Goal: Task Accomplishment & Management: Use online tool/utility

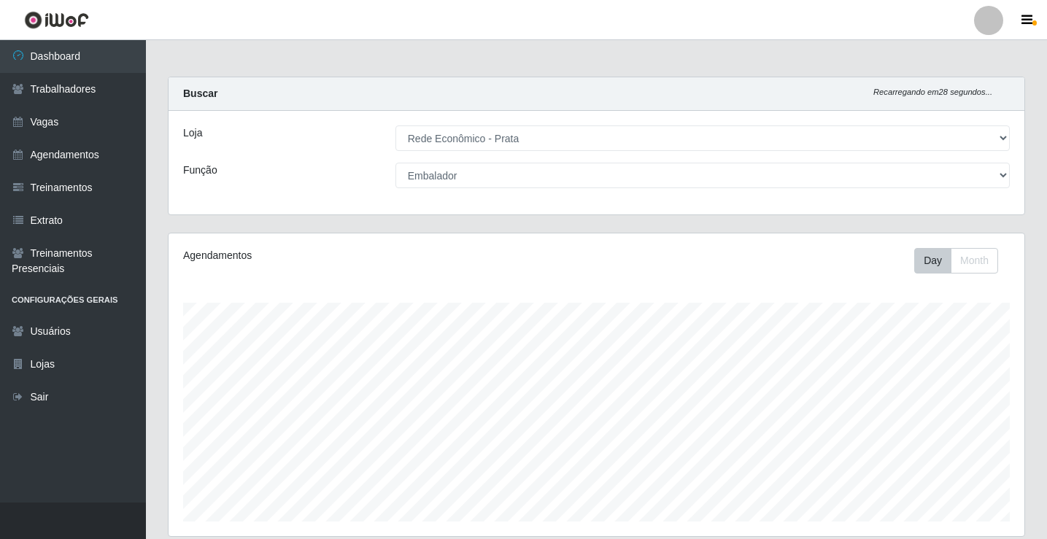
select select "192"
select select "1"
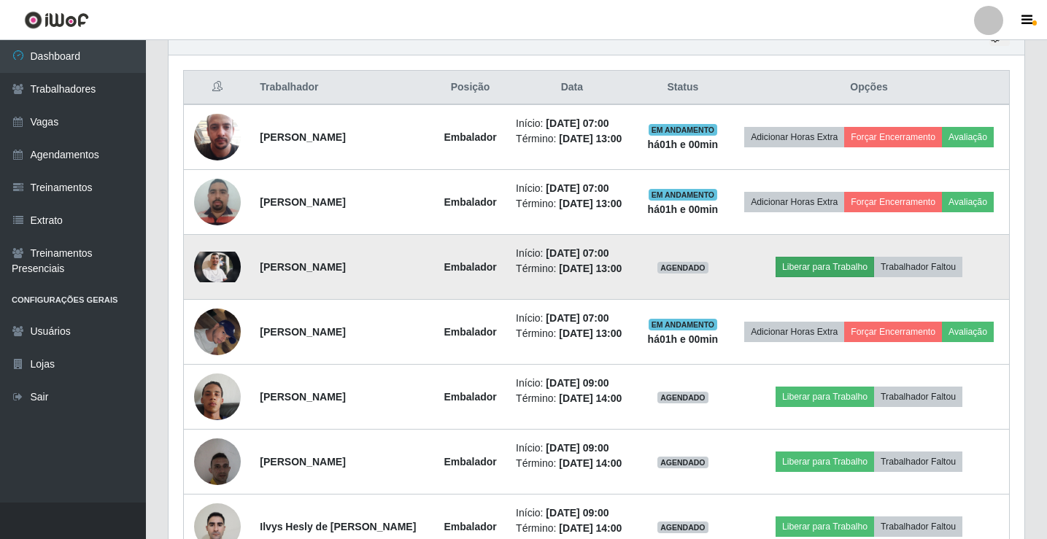
scroll to position [303, 856]
click at [223, 283] on img at bounding box center [217, 267] width 47 height 31
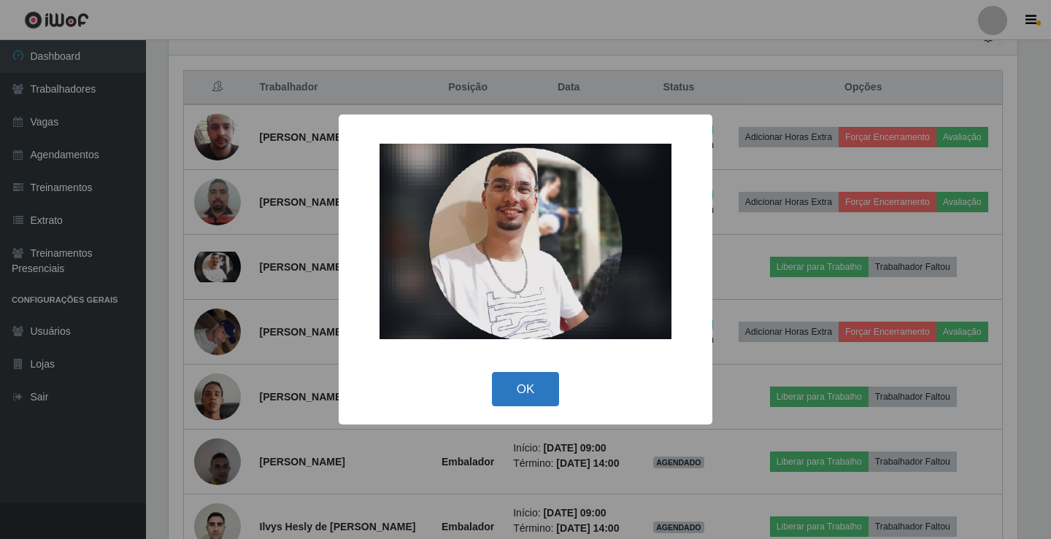
click at [523, 401] on button "OK" at bounding box center [526, 389] width 68 height 34
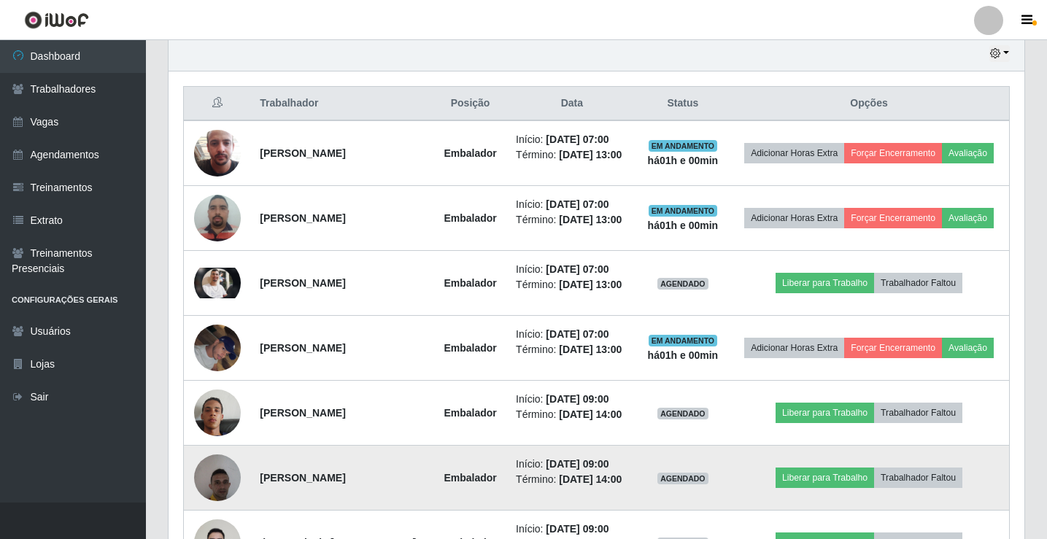
scroll to position [535, 0]
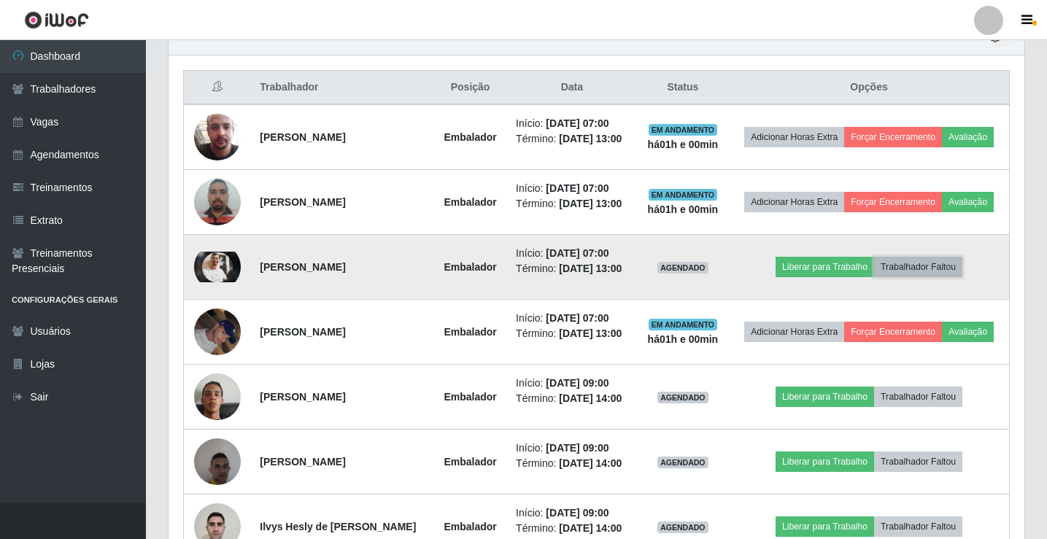
click at [936, 277] on button "Trabalhador Faltou" at bounding box center [918, 267] width 88 height 20
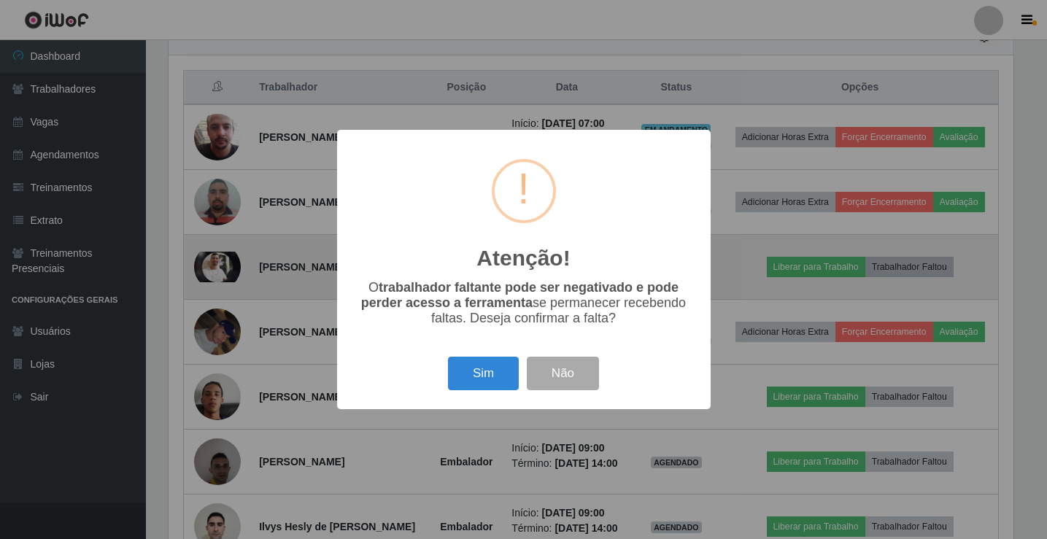
scroll to position [303, 849]
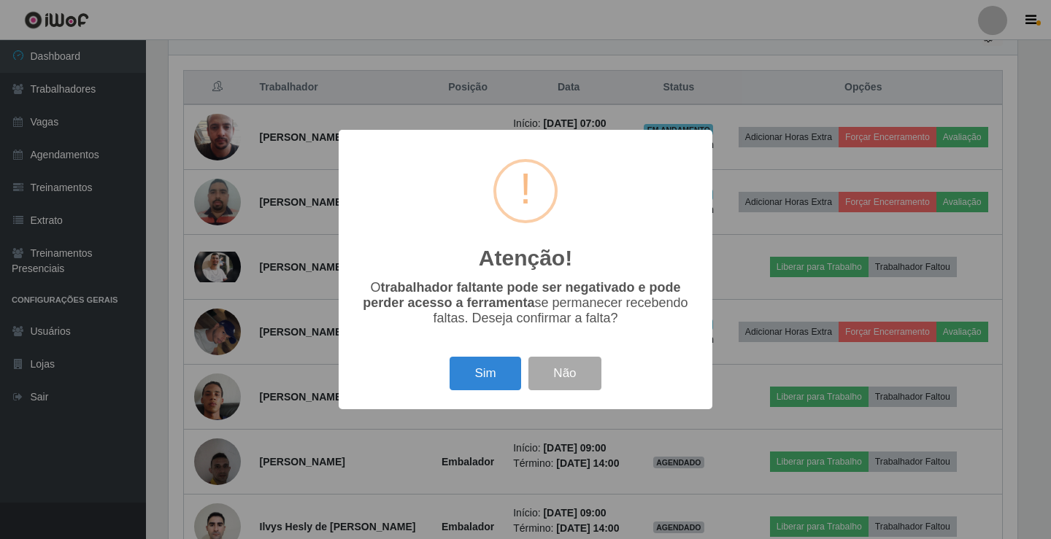
click at [476, 382] on button "Sim" at bounding box center [485, 374] width 71 height 34
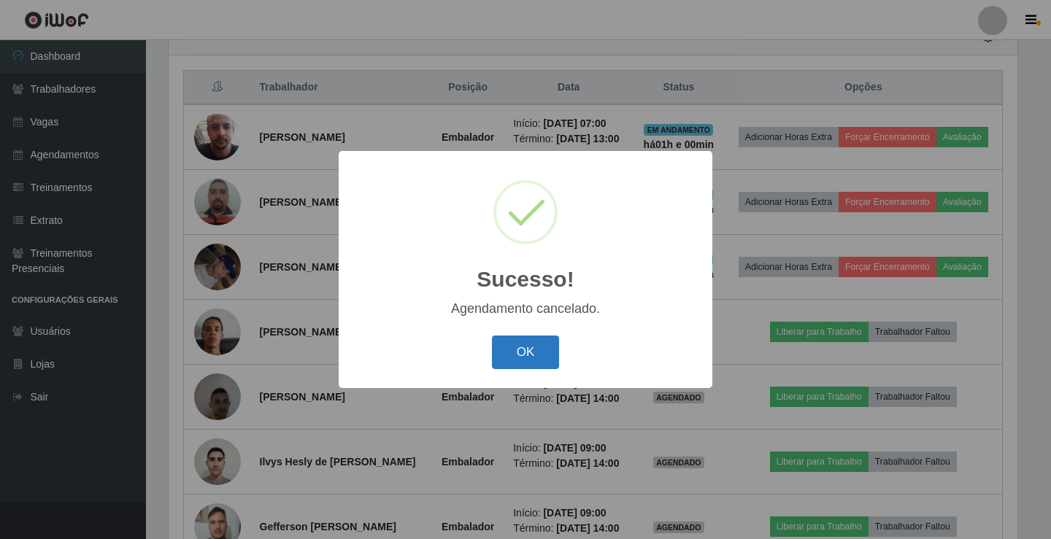
click at [531, 350] on button "OK" at bounding box center [526, 353] width 68 height 34
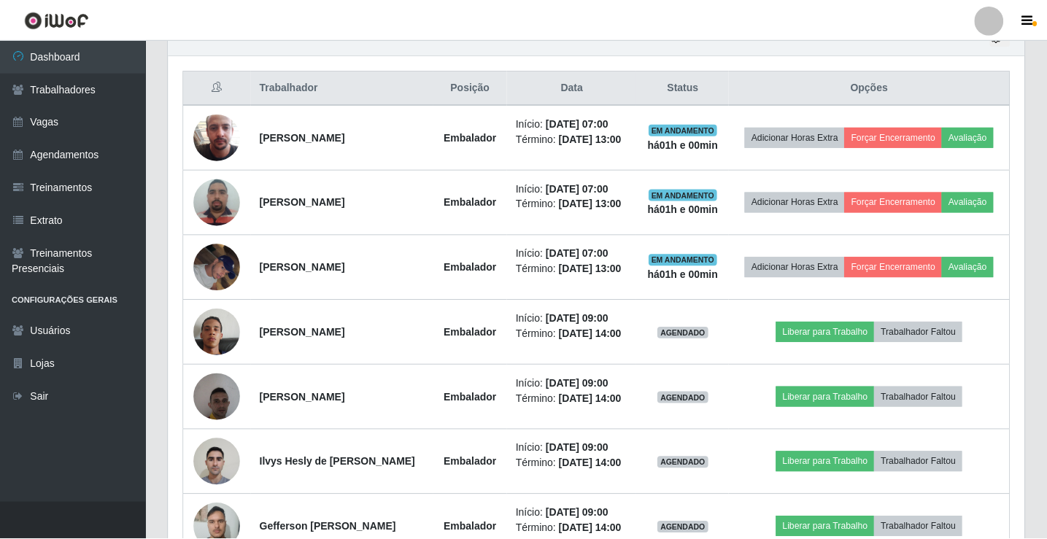
scroll to position [303, 856]
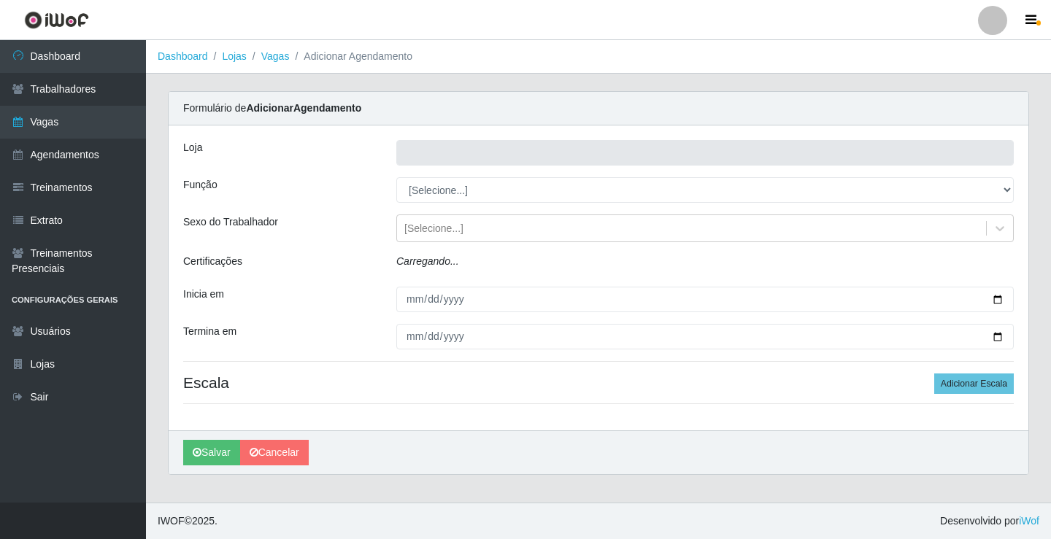
type input "Rede Econômico - Prata"
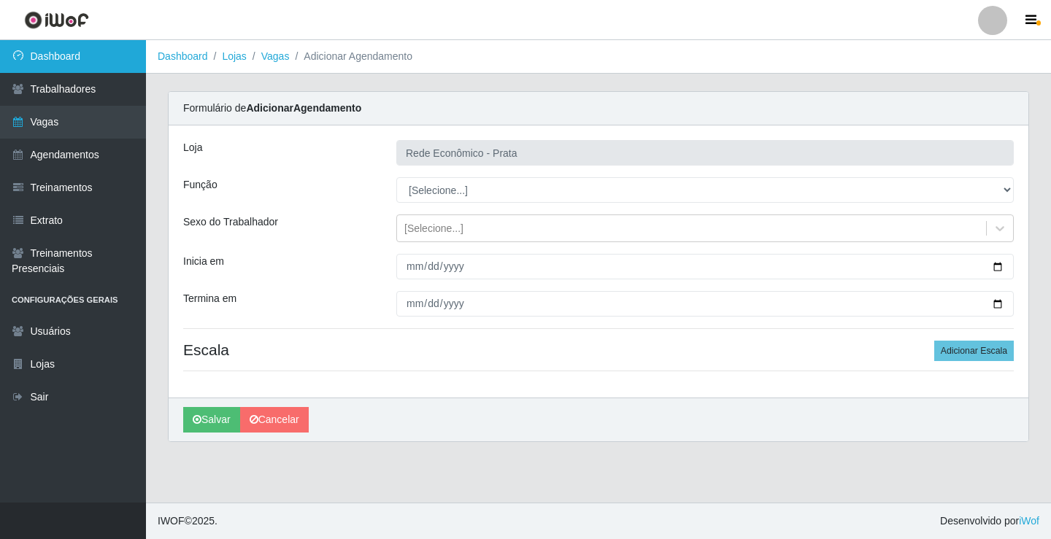
click at [50, 46] on link "Dashboard" at bounding box center [73, 56] width 146 height 33
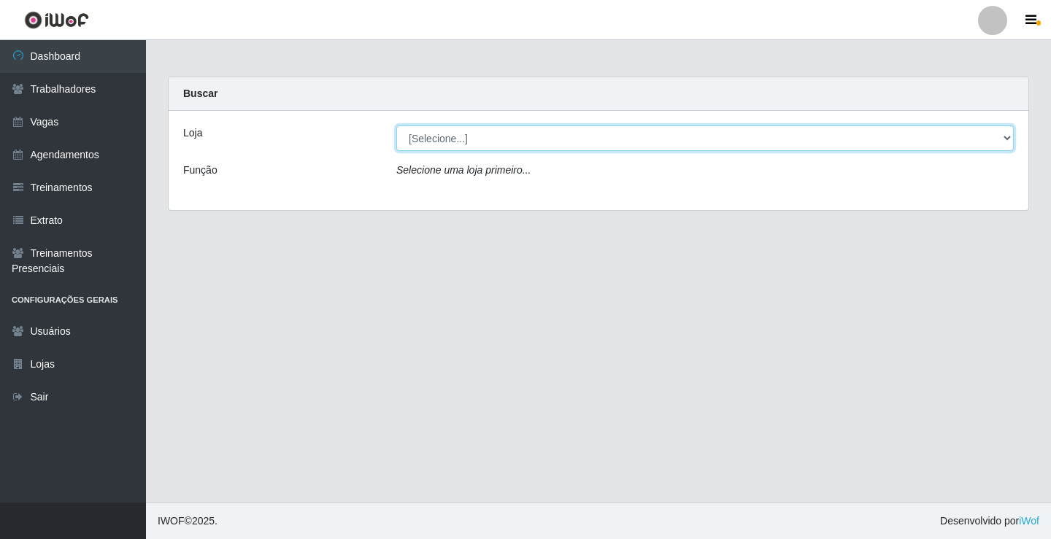
click at [1006, 132] on select "[Selecione...] Rede Econômico - Prata" at bounding box center [704, 139] width 617 height 26
select select "192"
click at [396, 126] on select "[Selecione...] Rede Econômico - Prata" at bounding box center [704, 139] width 617 height 26
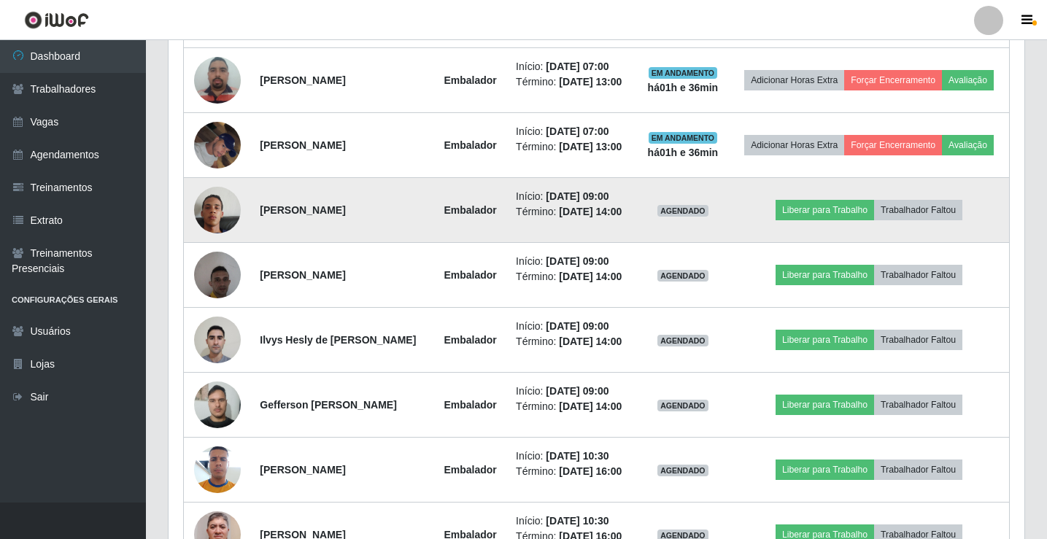
scroll to position [730, 0]
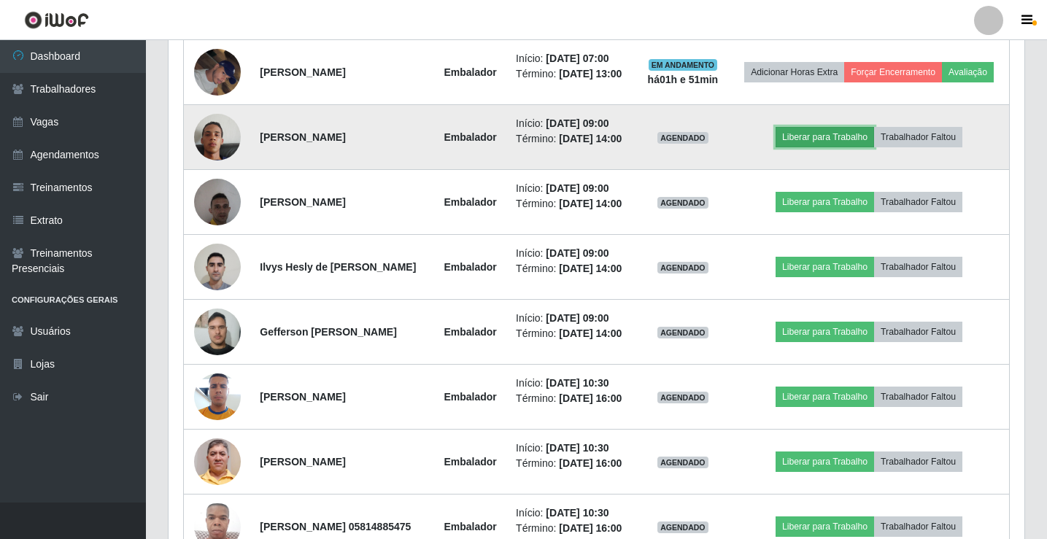
click at [828, 147] on button "Liberar para Trabalho" at bounding box center [825, 137] width 99 height 20
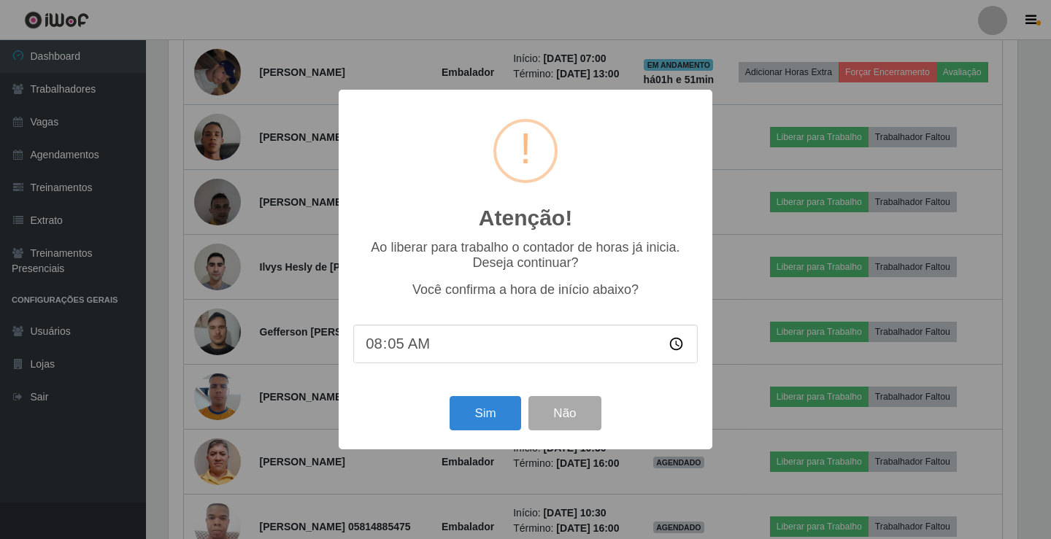
type input "08:50"
click at [479, 428] on button "Sim" at bounding box center [485, 413] width 71 height 34
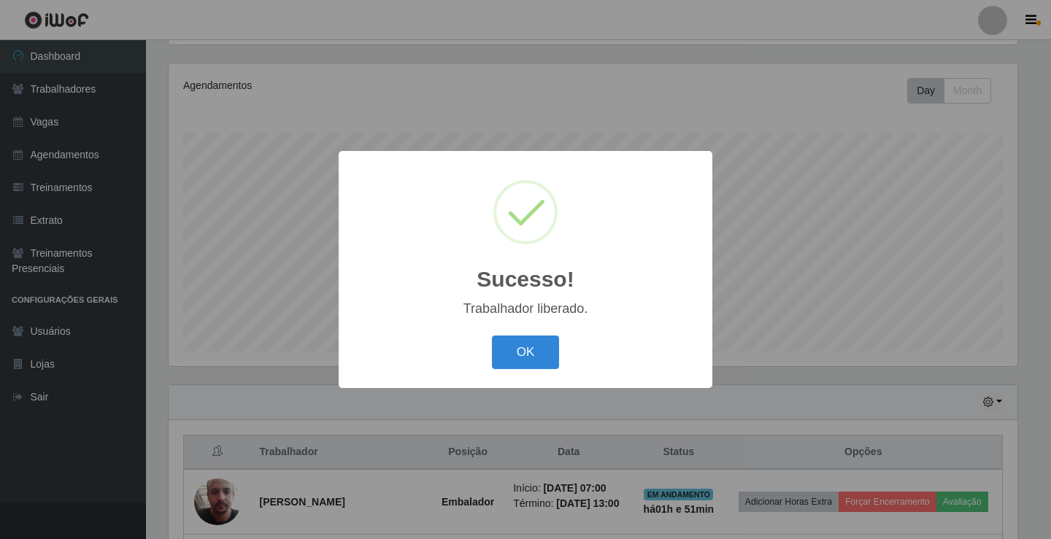
click at [492, 336] on button "OK" at bounding box center [526, 353] width 68 height 34
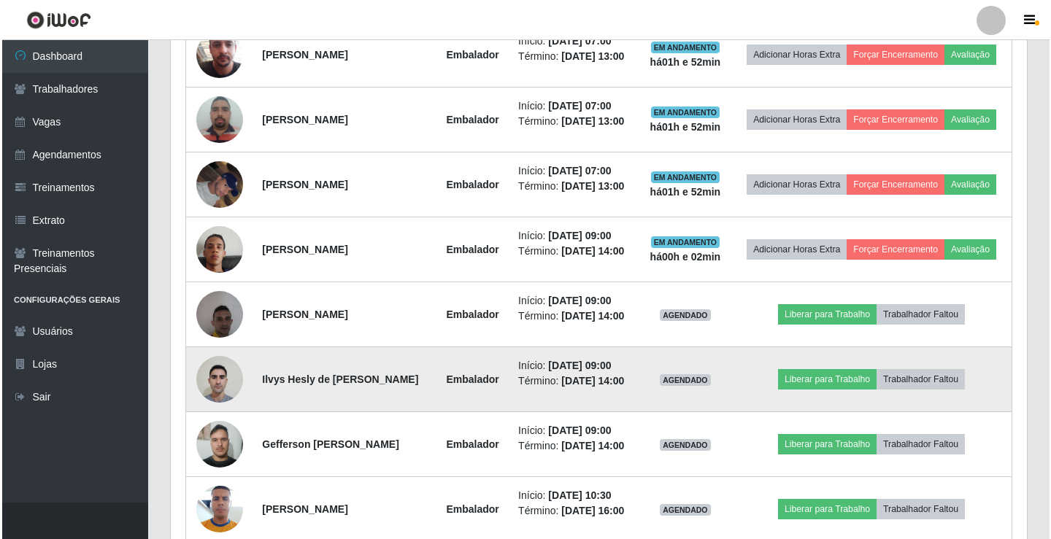
scroll to position [754, 0]
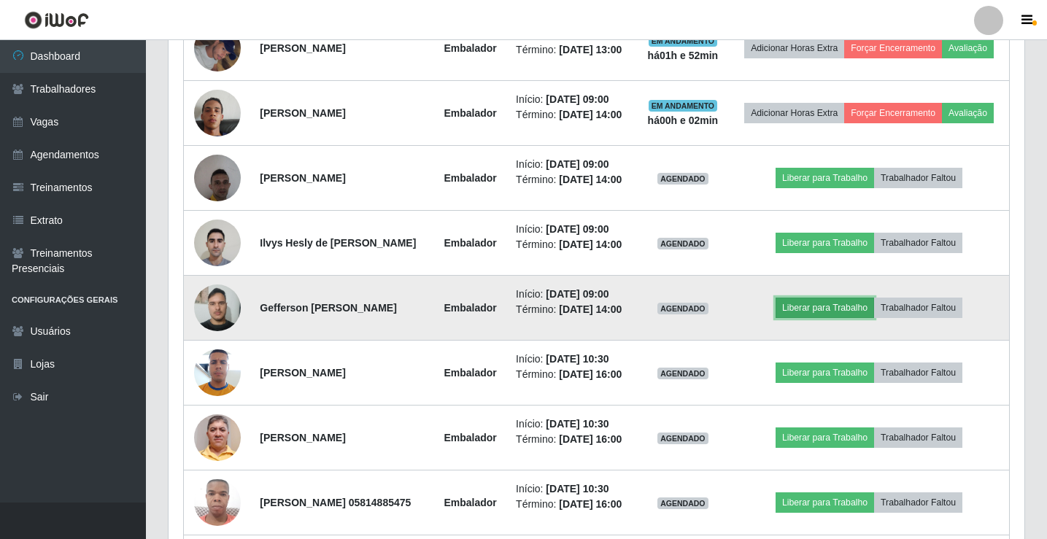
click at [822, 318] on button "Liberar para Trabalho" at bounding box center [825, 308] width 99 height 20
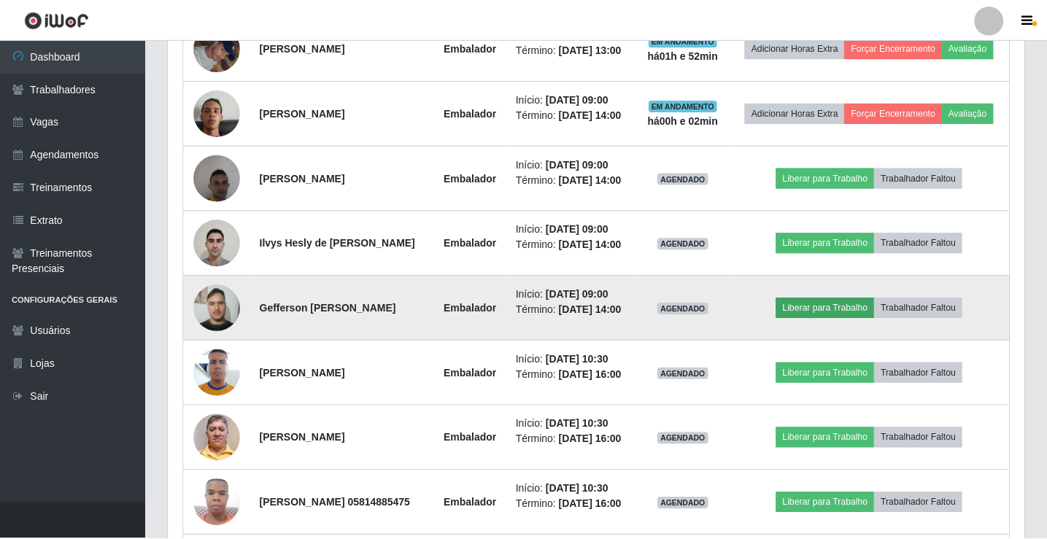
scroll to position [303, 849]
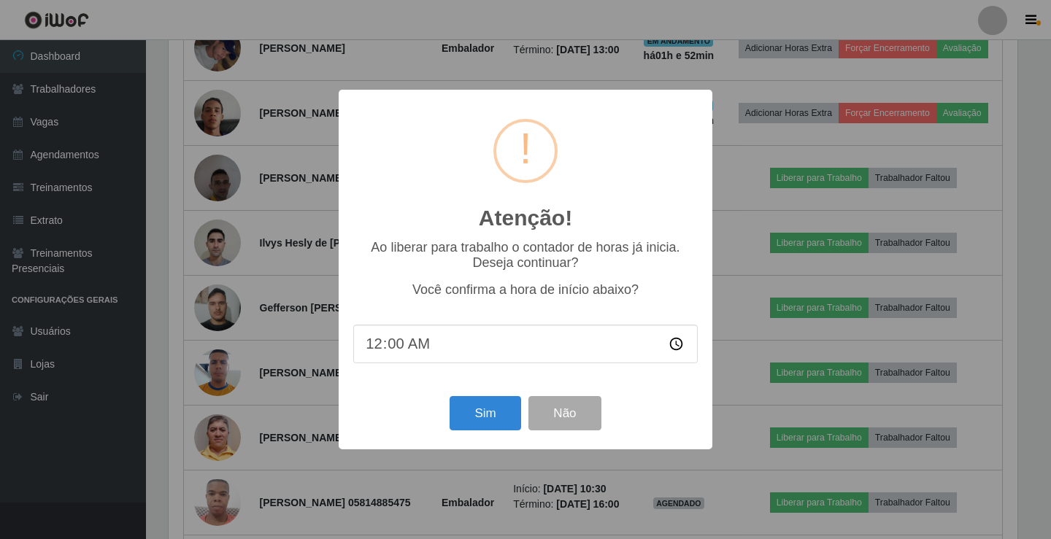
type input "02:00"
click at [371, 349] on input "02:50" at bounding box center [525, 344] width 344 height 39
type input "08:50"
click at [493, 427] on button "Sim" at bounding box center [485, 413] width 71 height 34
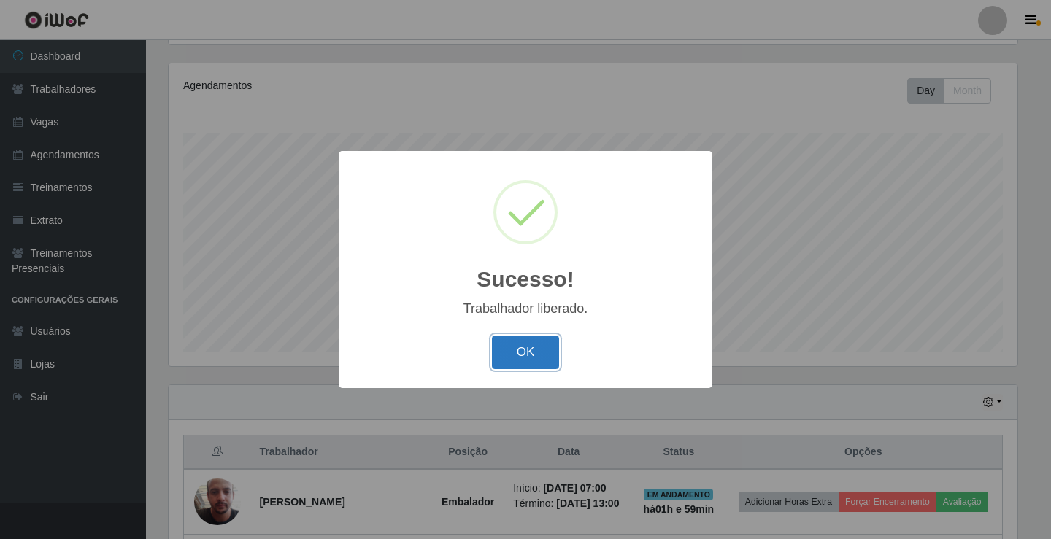
click at [529, 345] on button "OK" at bounding box center [526, 353] width 68 height 34
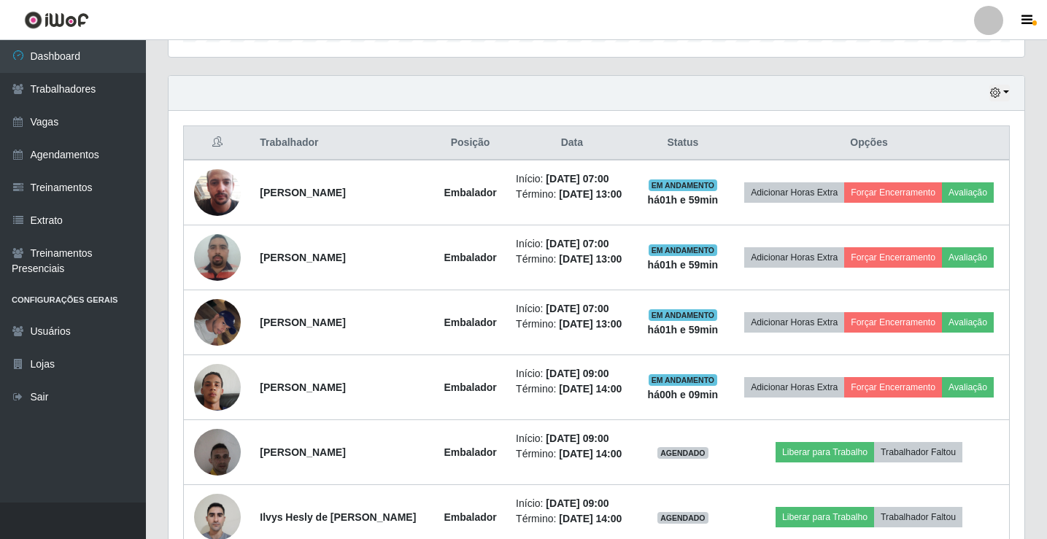
scroll to position [608, 0]
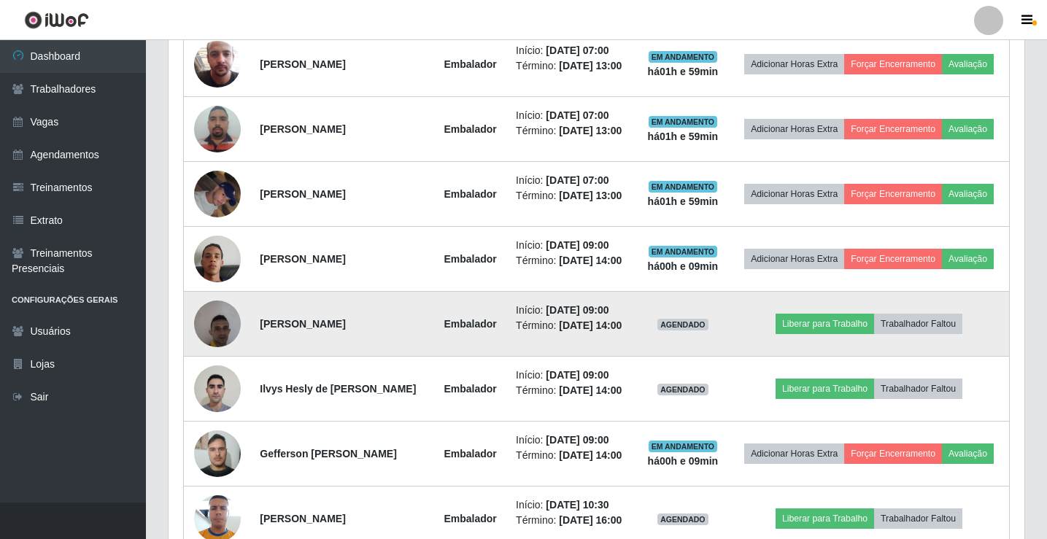
click at [833, 357] on td "Liberar para Trabalho Trabalhador Faltou" at bounding box center [869, 324] width 280 height 65
click at [835, 357] on td "Liberar para Trabalho Trabalhador Faltou" at bounding box center [869, 324] width 280 height 65
click at [833, 334] on button "Liberar para Trabalho" at bounding box center [825, 324] width 99 height 20
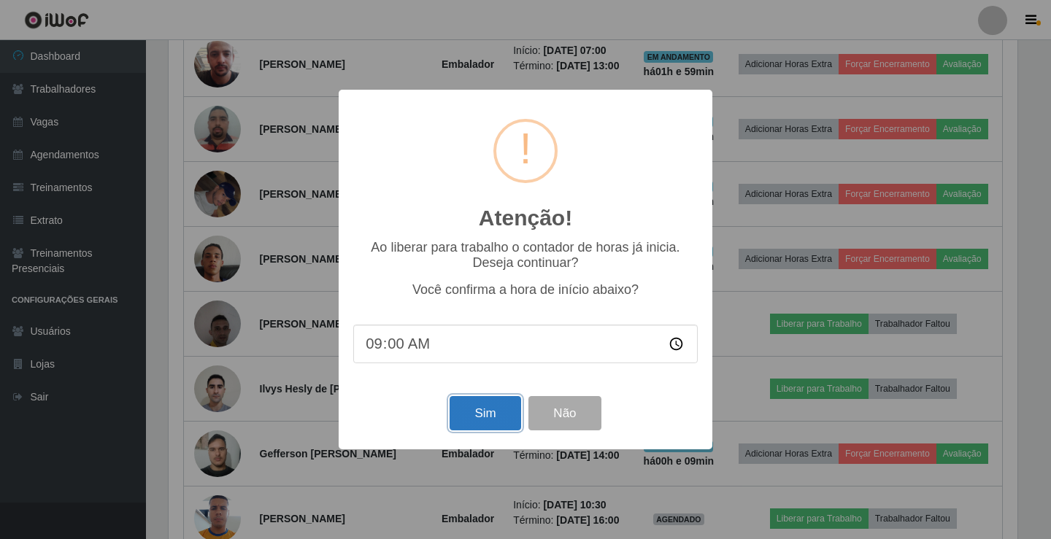
click at [495, 420] on button "Sim" at bounding box center [485, 413] width 71 height 34
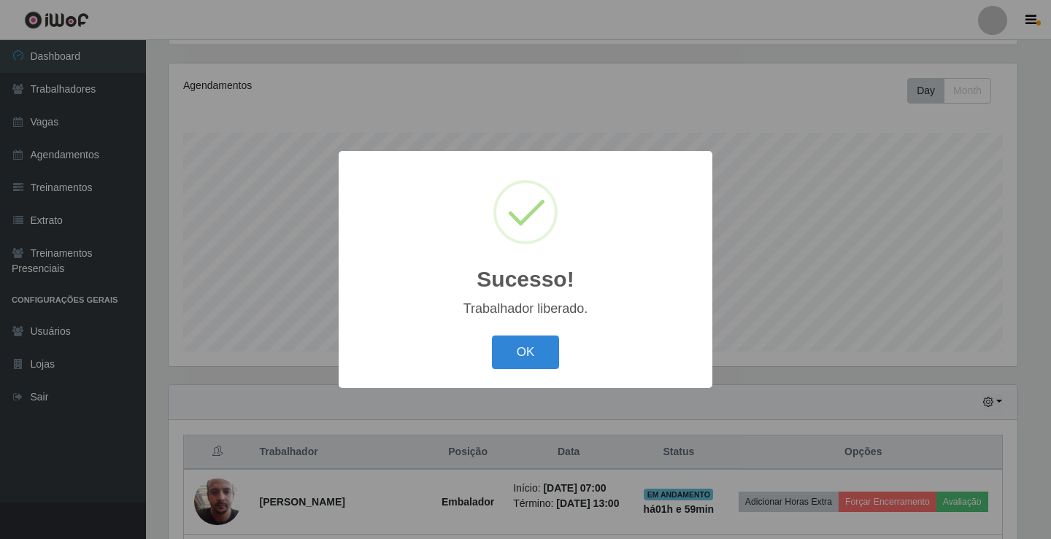
click at [492, 336] on button "OK" at bounding box center [526, 353] width 68 height 34
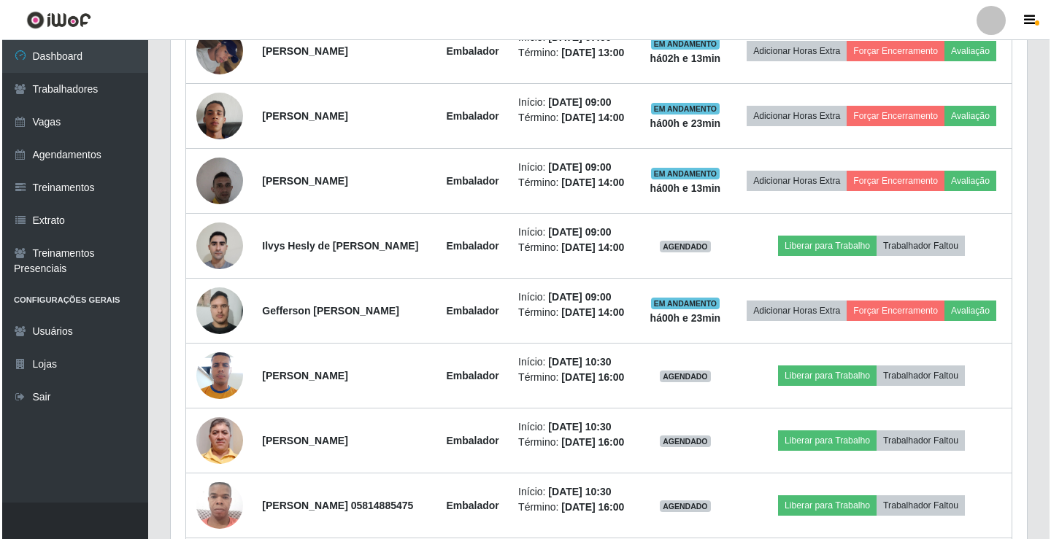
scroll to position [754, 0]
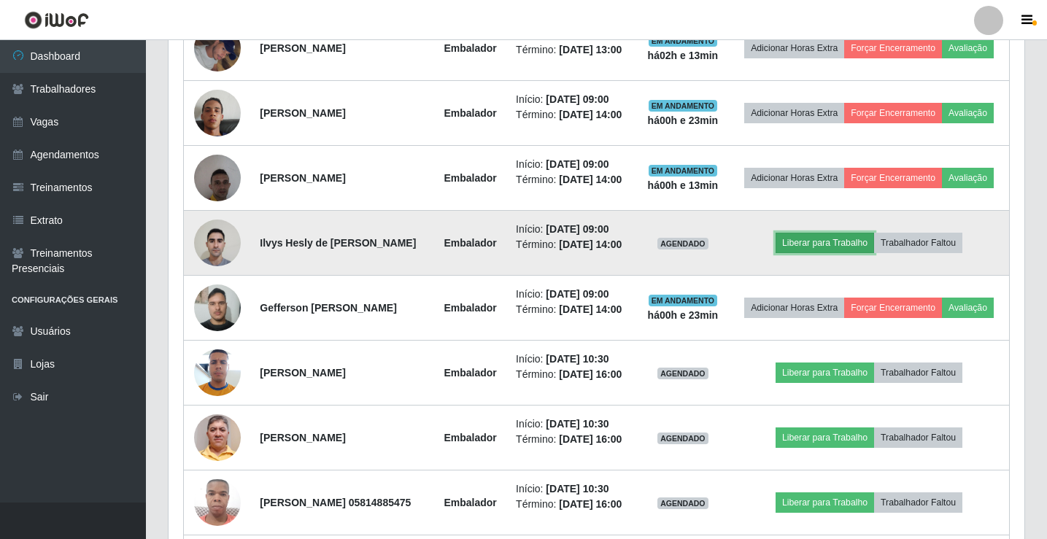
click at [839, 253] on button "Liberar para Trabalho" at bounding box center [825, 243] width 99 height 20
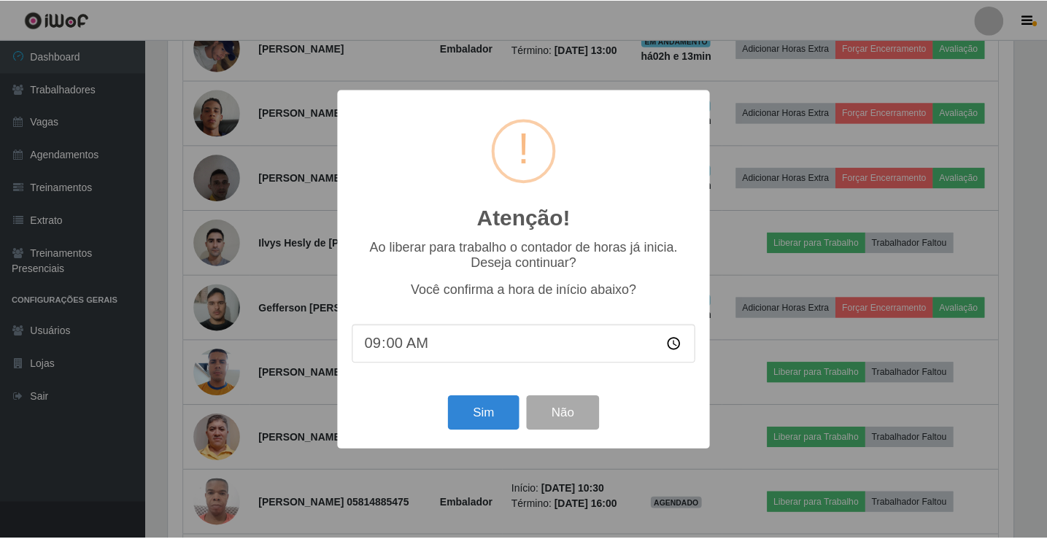
scroll to position [303, 849]
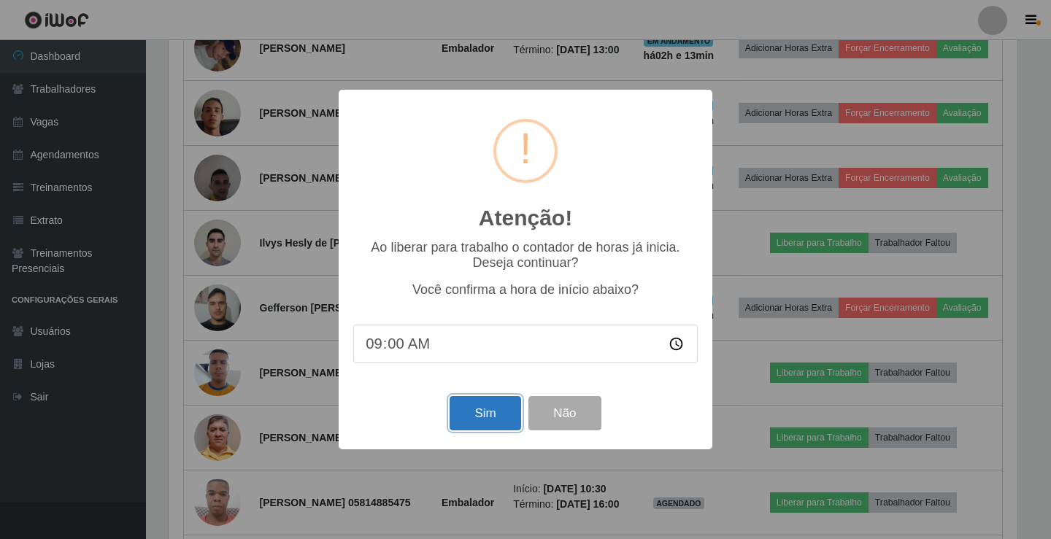
click at [482, 418] on button "Sim" at bounding box center [485, 413] width 71 height 34
